Goal: Information Seeking & Learning: Learn about a topic

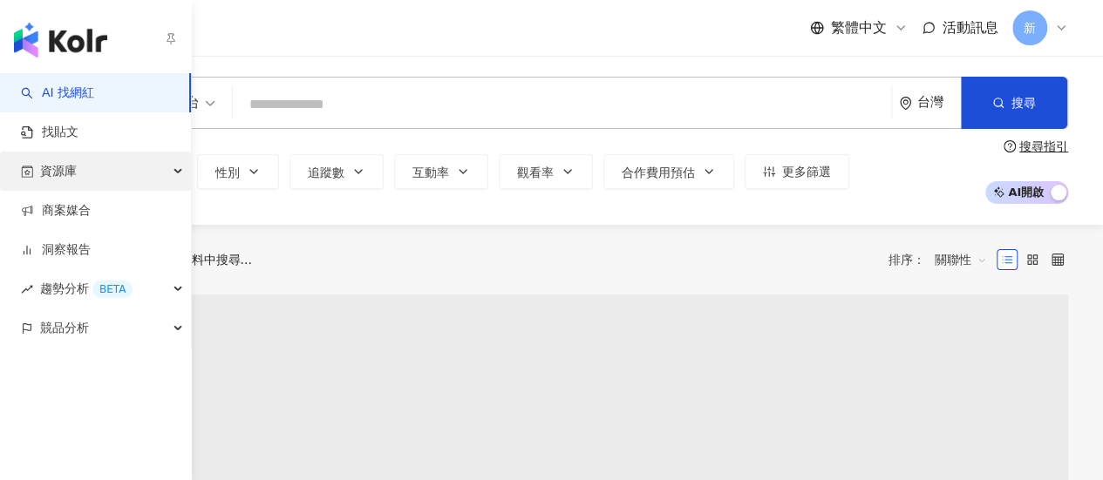
click at [139, 160] on div "資源庫" at bounding box center [95, 171] width 191 height 39
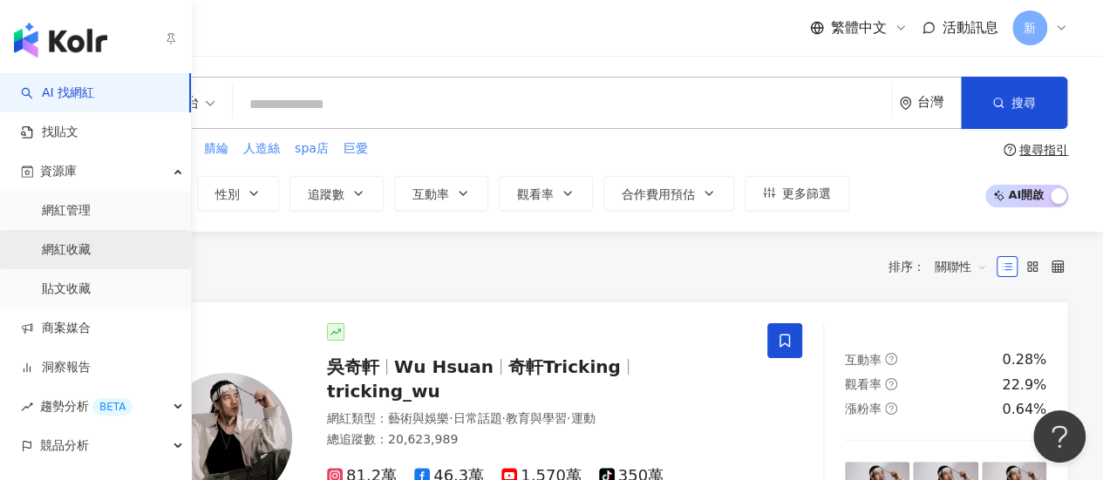
click at [91, 259] on link "網紅收藏" at bounding box center [66, 249] width 49 height 17
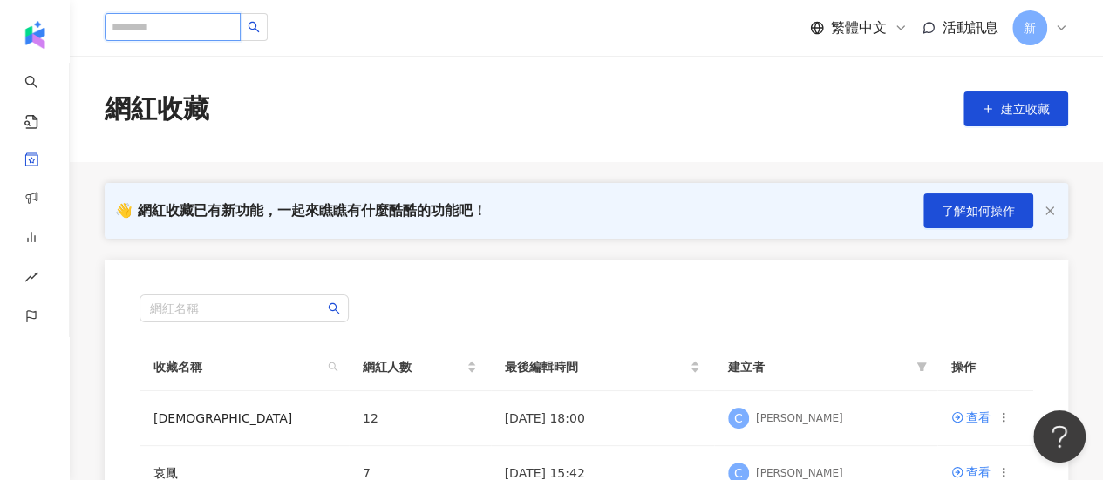
click at [187, 35] on input "search" at bounding box center [173, 27] width 136 height 28
type input "***"
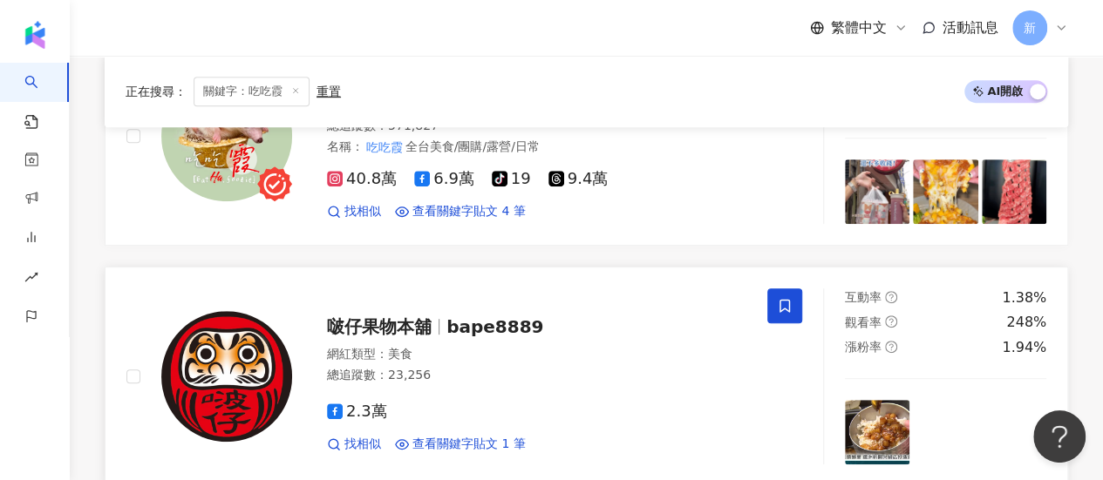
scroll to position [87, 0]
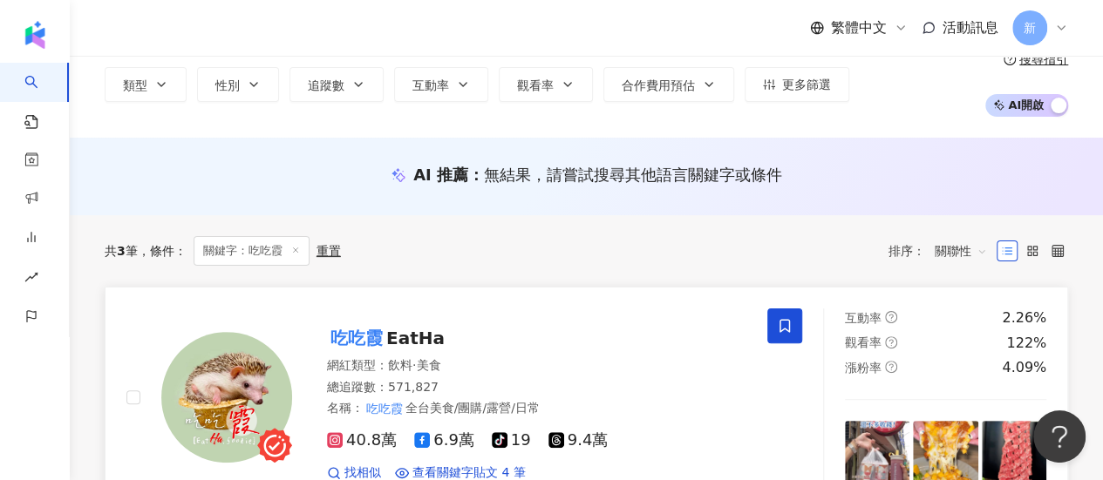
click at [476, 334] on div "吃吃霞 EatHa" at bounding box center [536, 338] width 419 height 24
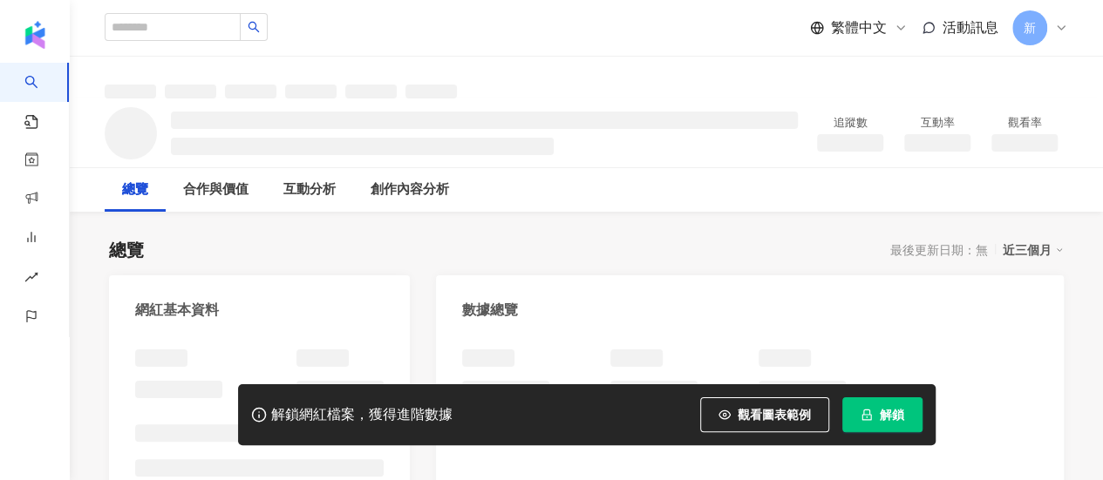
click at [891, 421] on span "解鎖" at bounding box center [892, 415] width 24 height 14
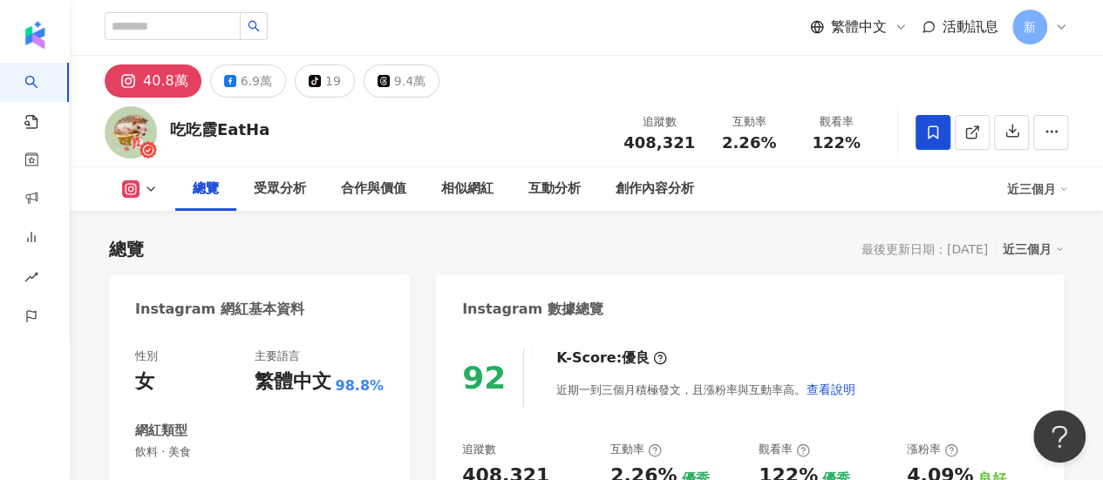
scroll to position [174, 0]
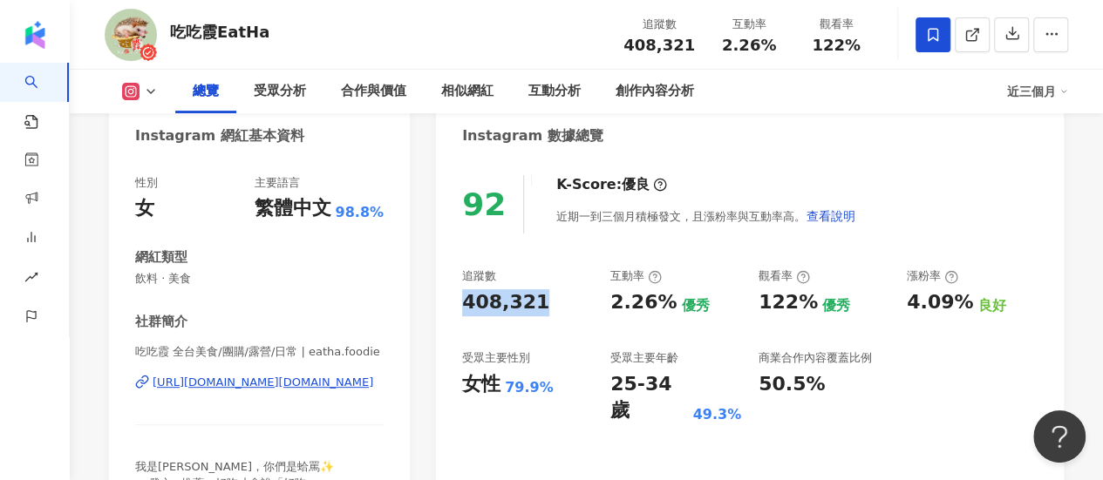
drag, startPoint x: 558, startPoint y: 306, endPoint x: 458, endPoint y: 309, distance: 100.3
click at [458, 309] on div "92 K-Score : 優良 近期一到三個月積極發文，且漲粉率與互動率高。 查看說明 追蹤數 408,321 互動率 2.26% 優秀 觀看率 122% 優…" at bounding box center [750, 353] width 628 height 391
copy div "408,321"
drag, startPoint x: 610, startPoint y: 305, endPoint x: 665, endPoint y: 307, distance: 54.9
click at [665, 307] on div "2.26%" at bounding box center [643, 302] width 66 height 27
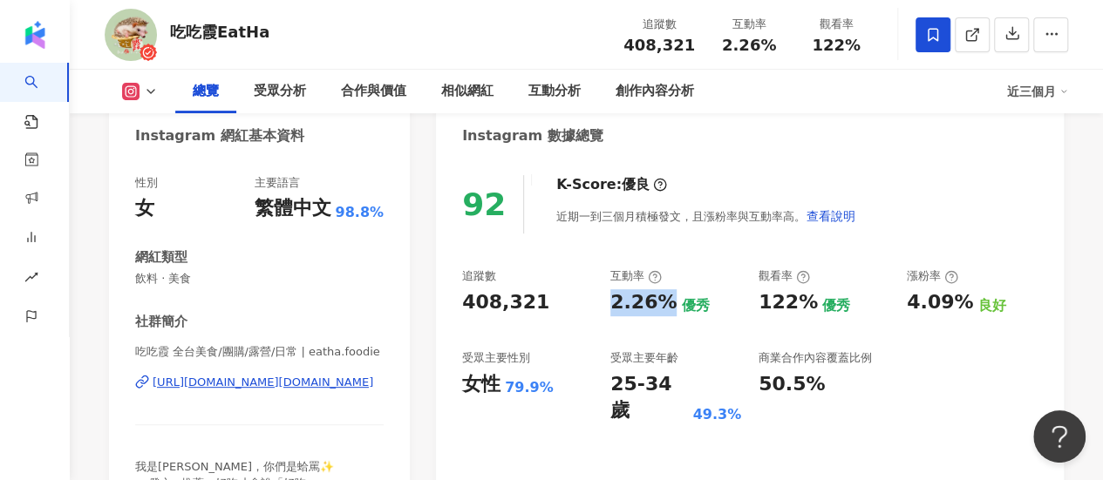
copy div "2.26%"
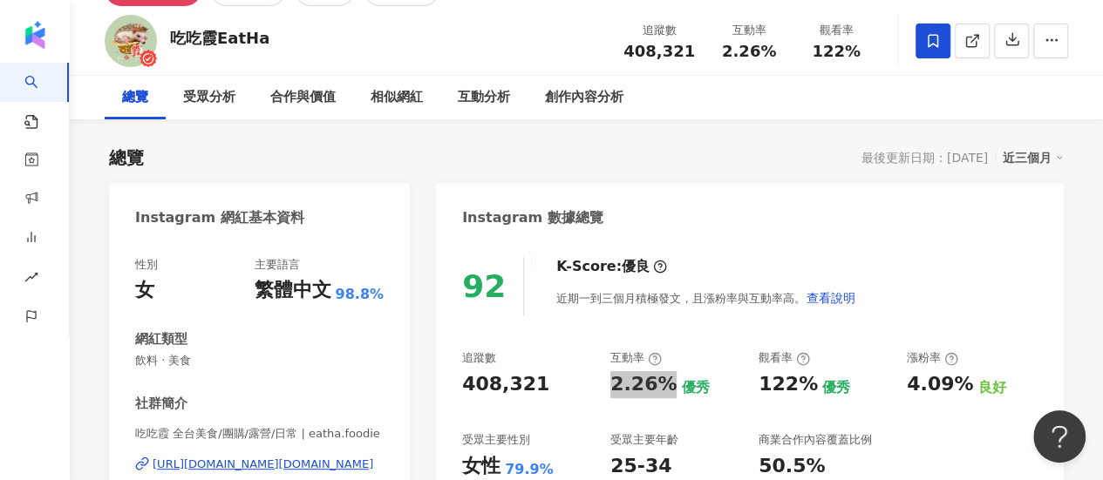
scroll to position [0, 0]
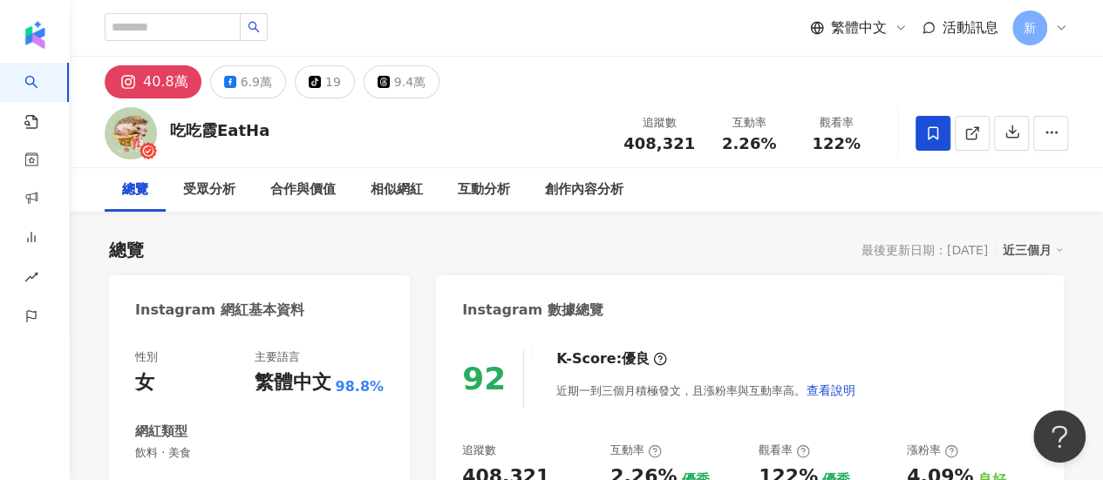
drag, startPoint x: 317, startPoint y: 85, endPoint x: 284, endPoint y: 118, distance: 46.8
click at [284, 118] on div "吃吃霞EatHa 追蹤數 408,321 互動率 2.26% 觀看率 122%" at bounding box center [586, 133] width 1033 height 69
click at [309, 78] on icon at bounding box center [315, 82] width 12 height 12
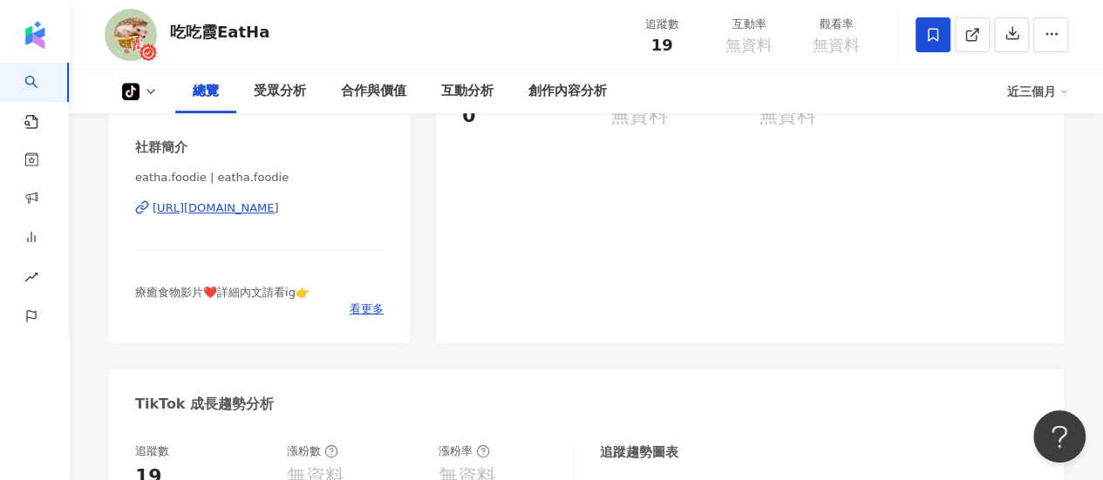
scroll to position [174, 0]
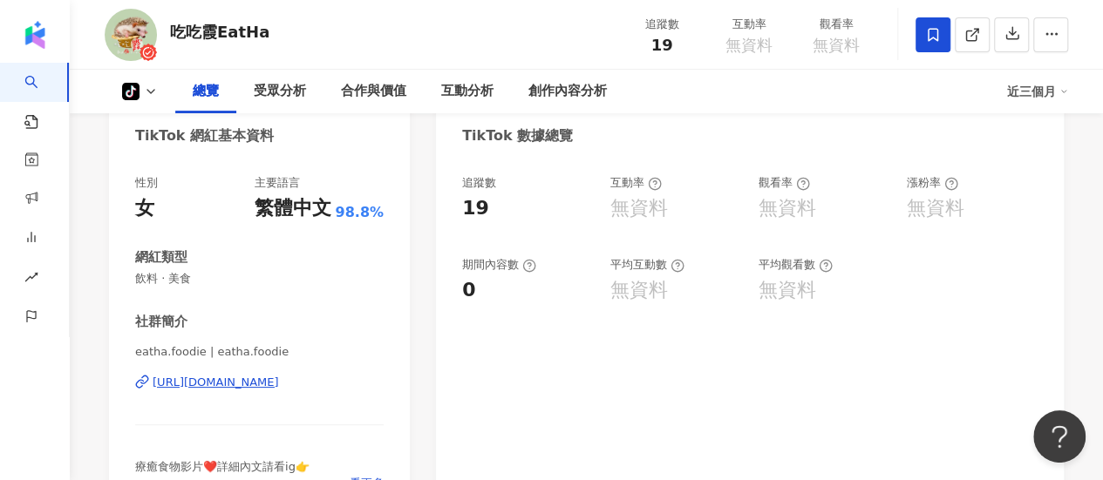
click at [279, 382] on div "https://www.tiktok.com/share/user/6625524871789395969" at bounding box center [216, 383] width 126 height 16
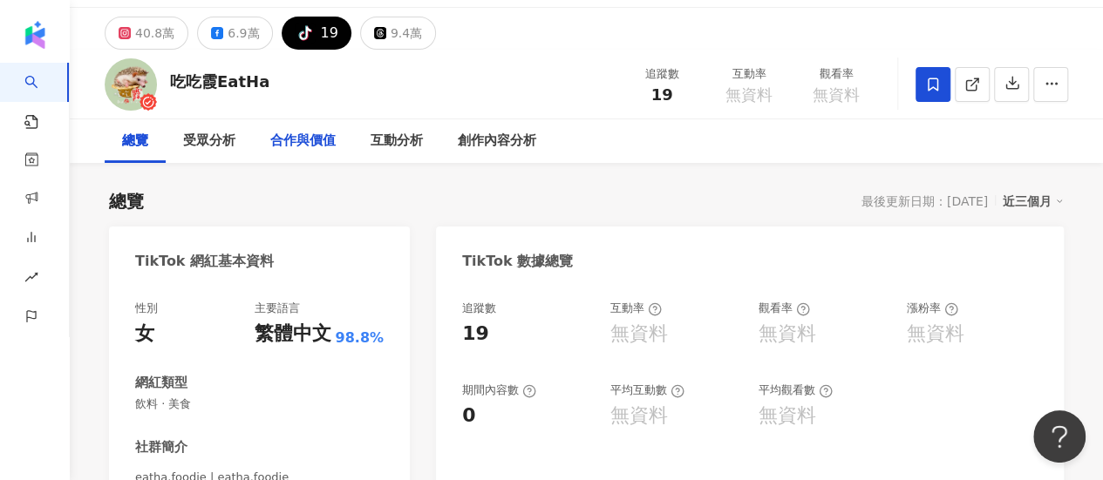
scroll to position [0, 0]
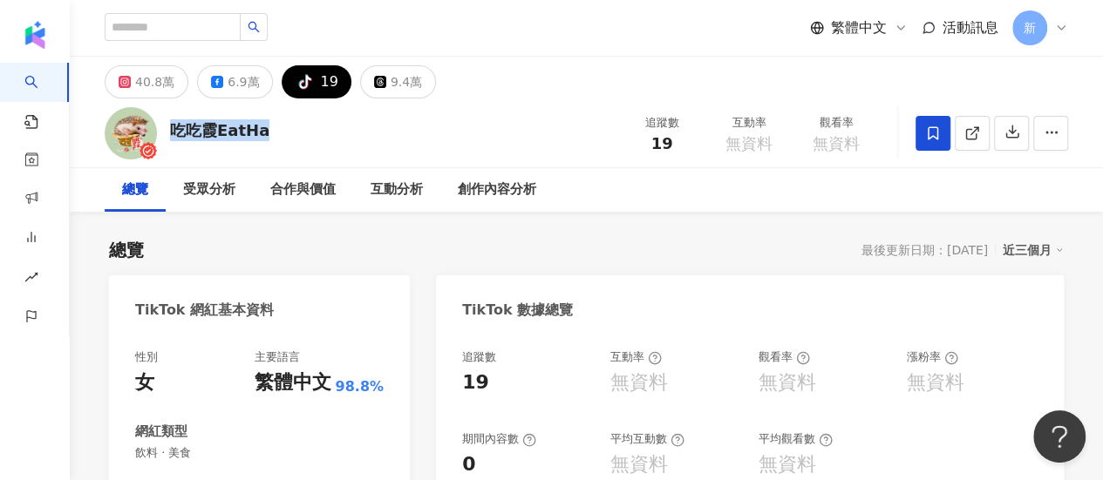
drag, startPoint x: 270, startPoint y: 132, endPoint x: 174, endPoint y: 124, distance: 96.2
click at [174, 124] on div "吃吃霞EatHa 追蹤數 19 互動率 無資料 觀看率 無資料" at bounding box center [586, 133] width 1033 height 69
click at [228, 88] on div "6.9萬" at bounding box center [243, 82] width 31 height 24
